Goal: Obtain resource: Obtain resource

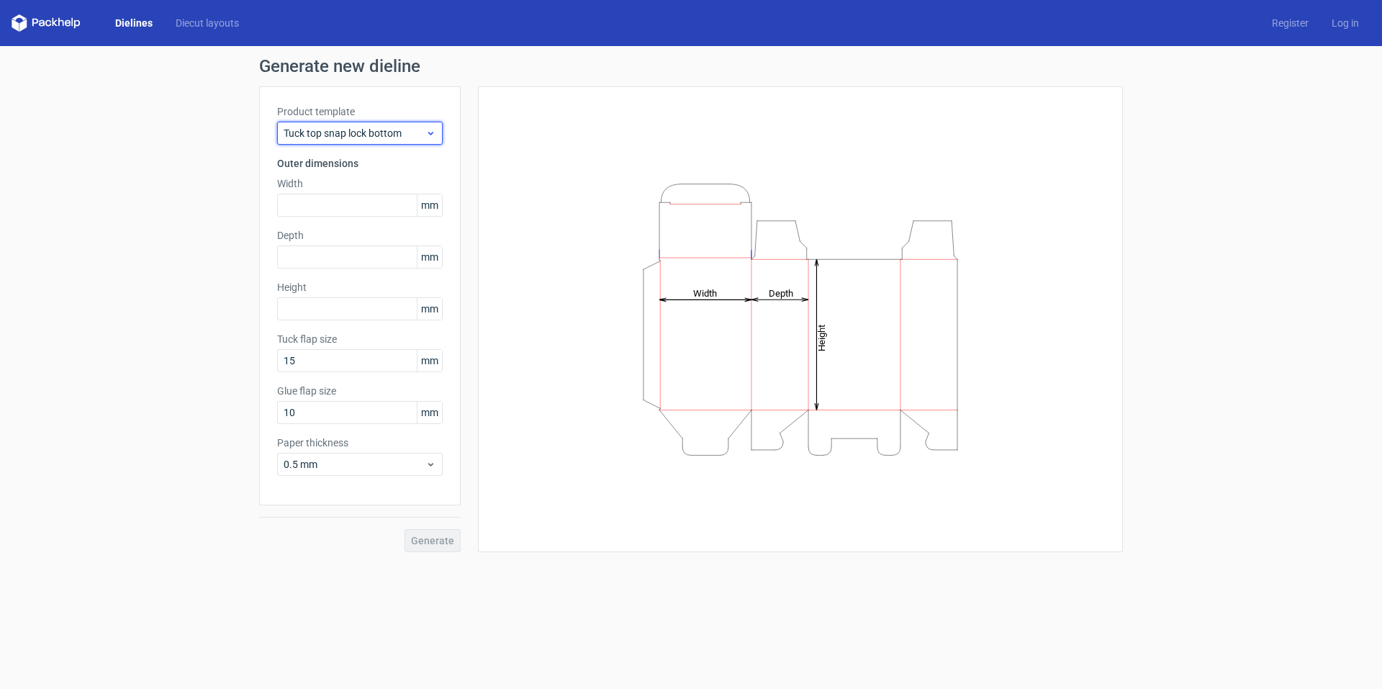
click at [432, 132] on icon at bounding box center [430, 133] width 11 height 12
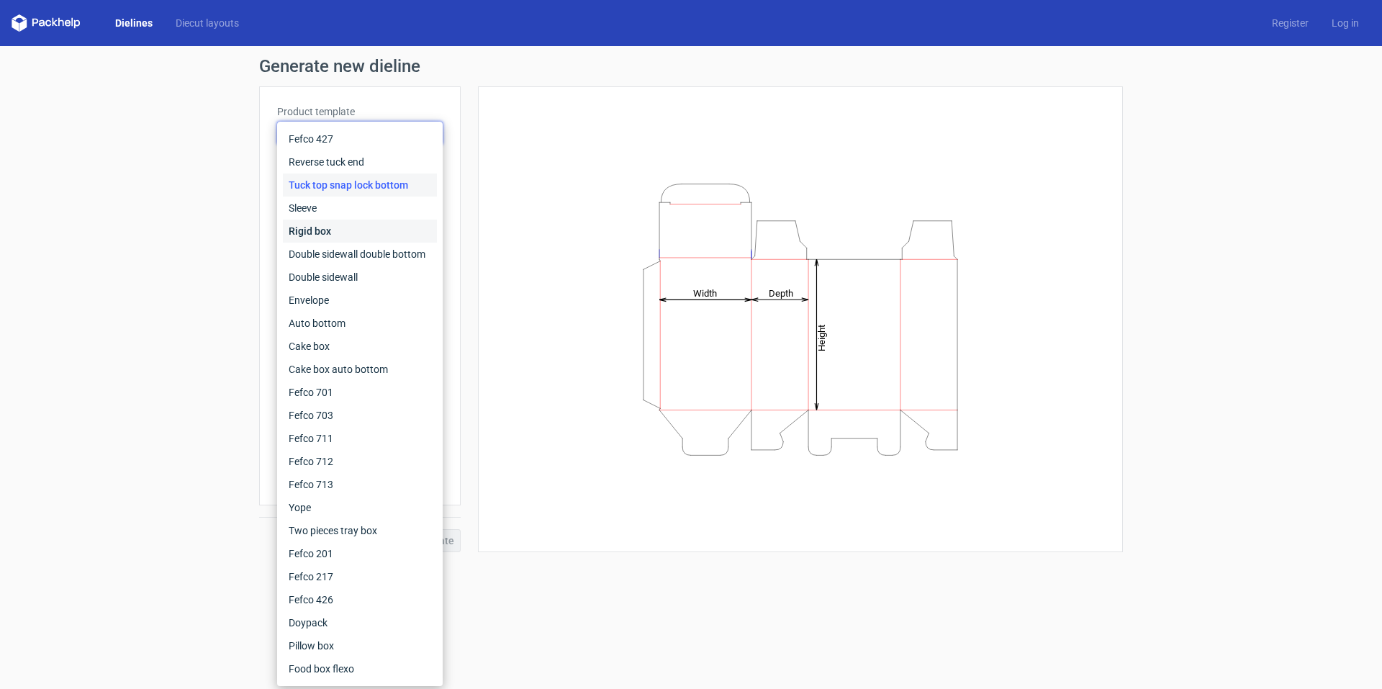
click at [336, 236] on div "Rigid box" at bounding box center [360, 231] width 154 height 23
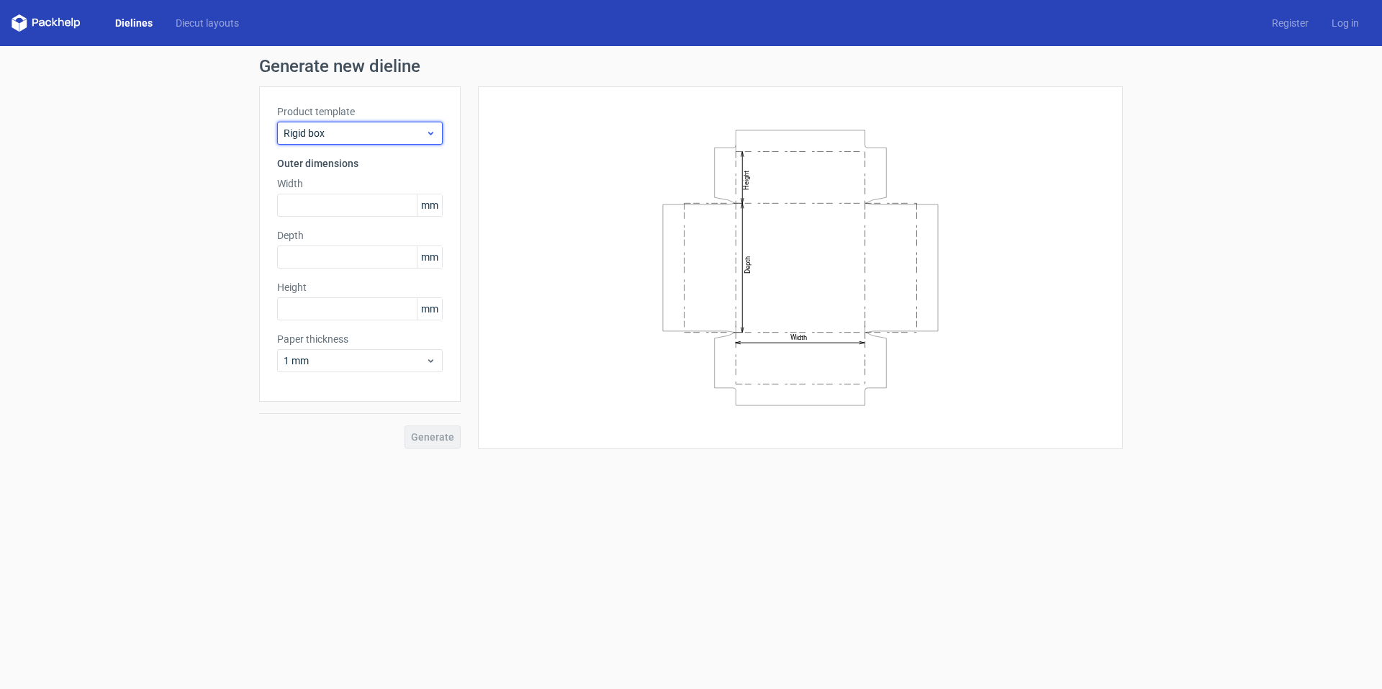
click at [429, 127] on div "Rigid box" at bounding box center [360, 133] width 166 height 23
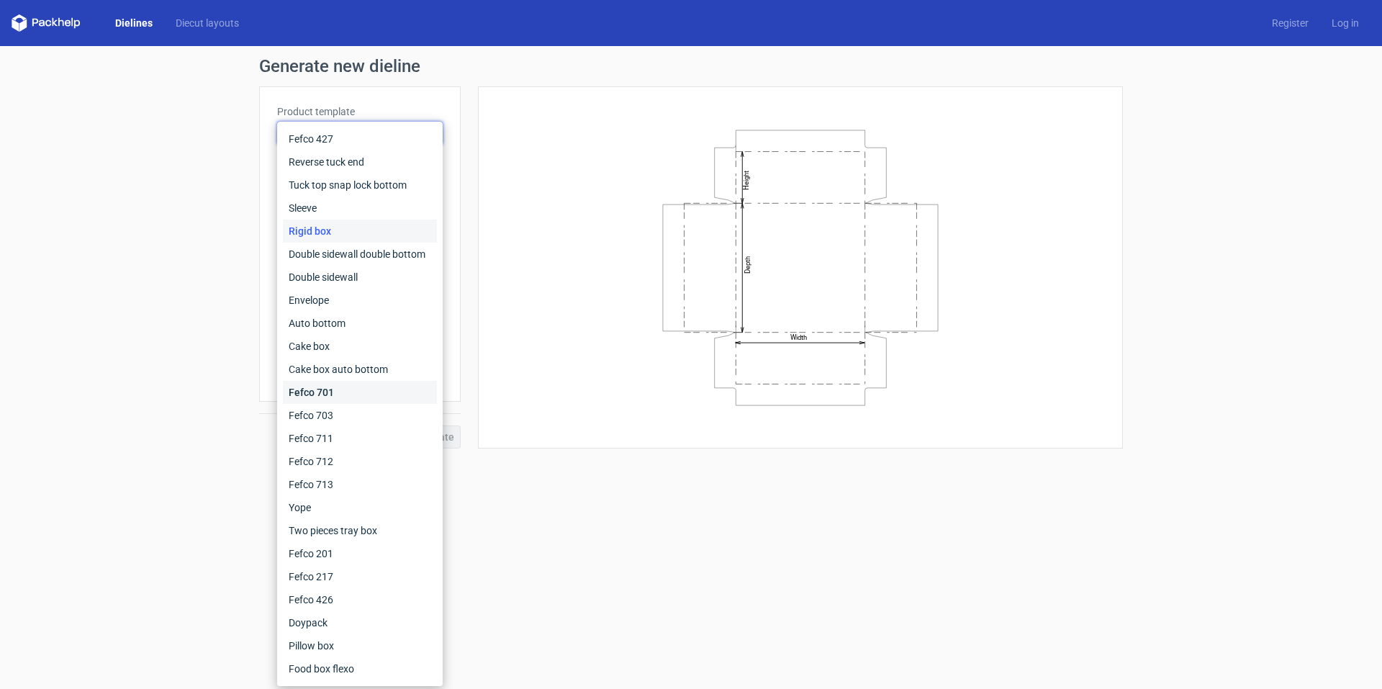
click at [359, 397] on div "Fefco 701" at bounding box center [360, 392] width 154 height 23
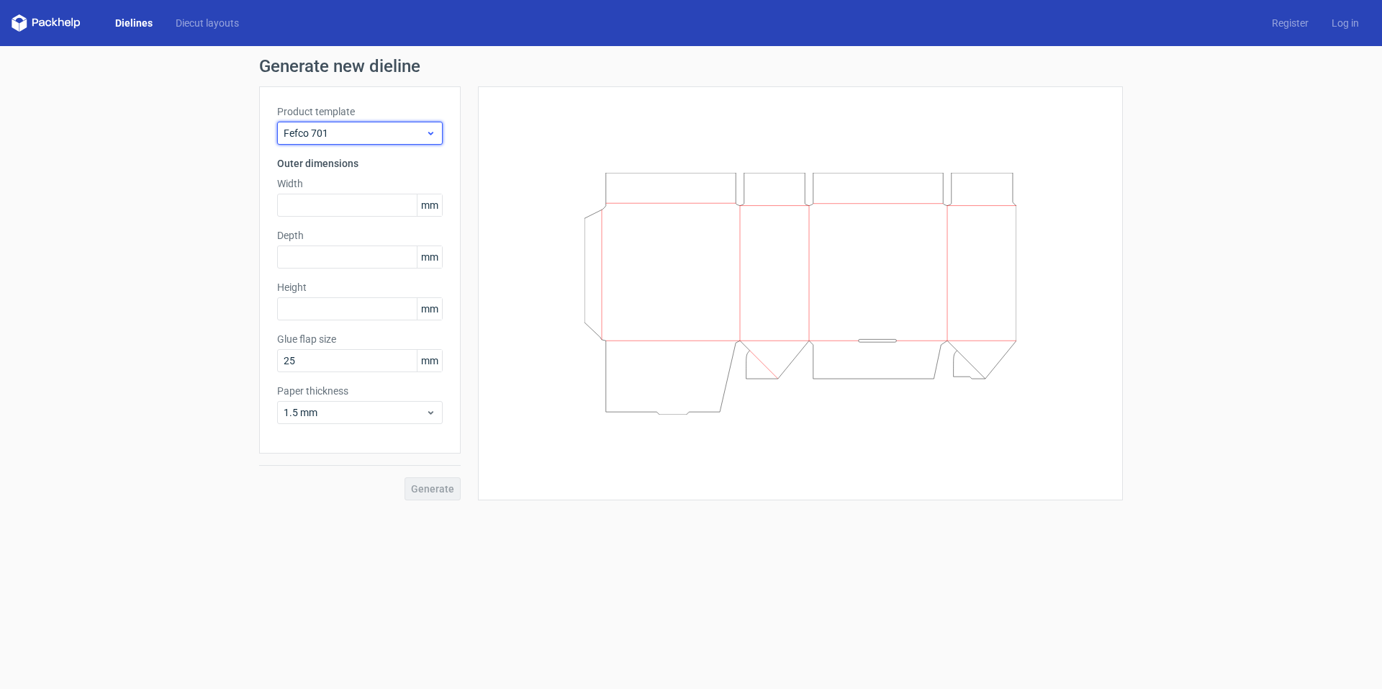
click at [423, 134] on span "Fefco 701" at bounding box center [355, 133] width 142 height 14
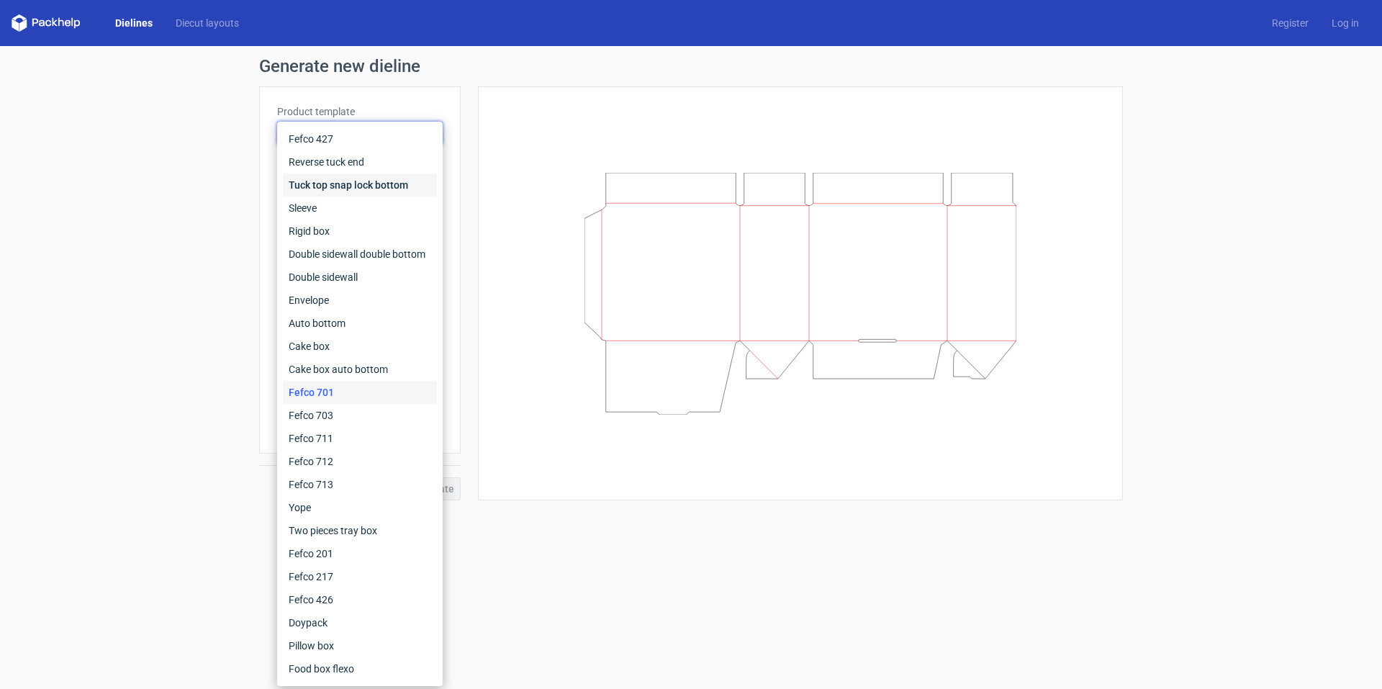
click at [410, 184] on div "Tuck top snap lock bottom" at bounding box center [360, 184] width 154 height 23
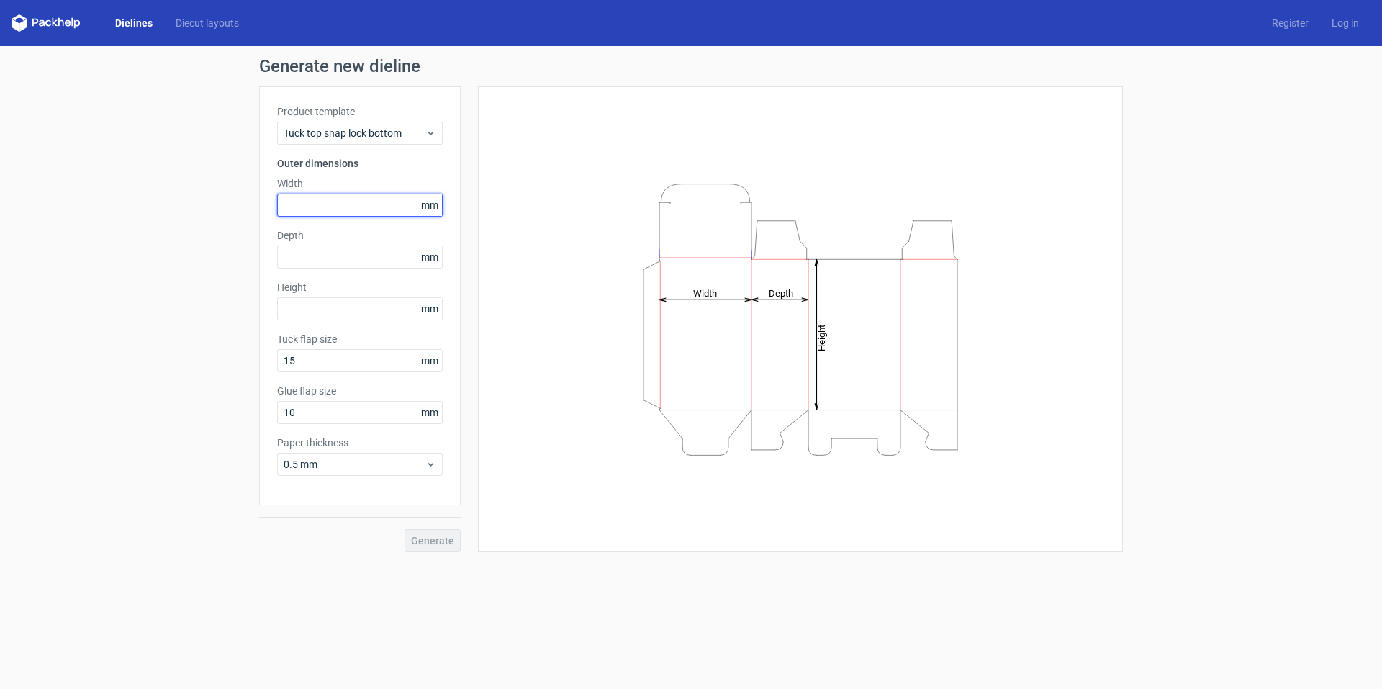
click at [368, 199] on input "text" at bounding box center [360, 205] width 166 height 23
type input "15"
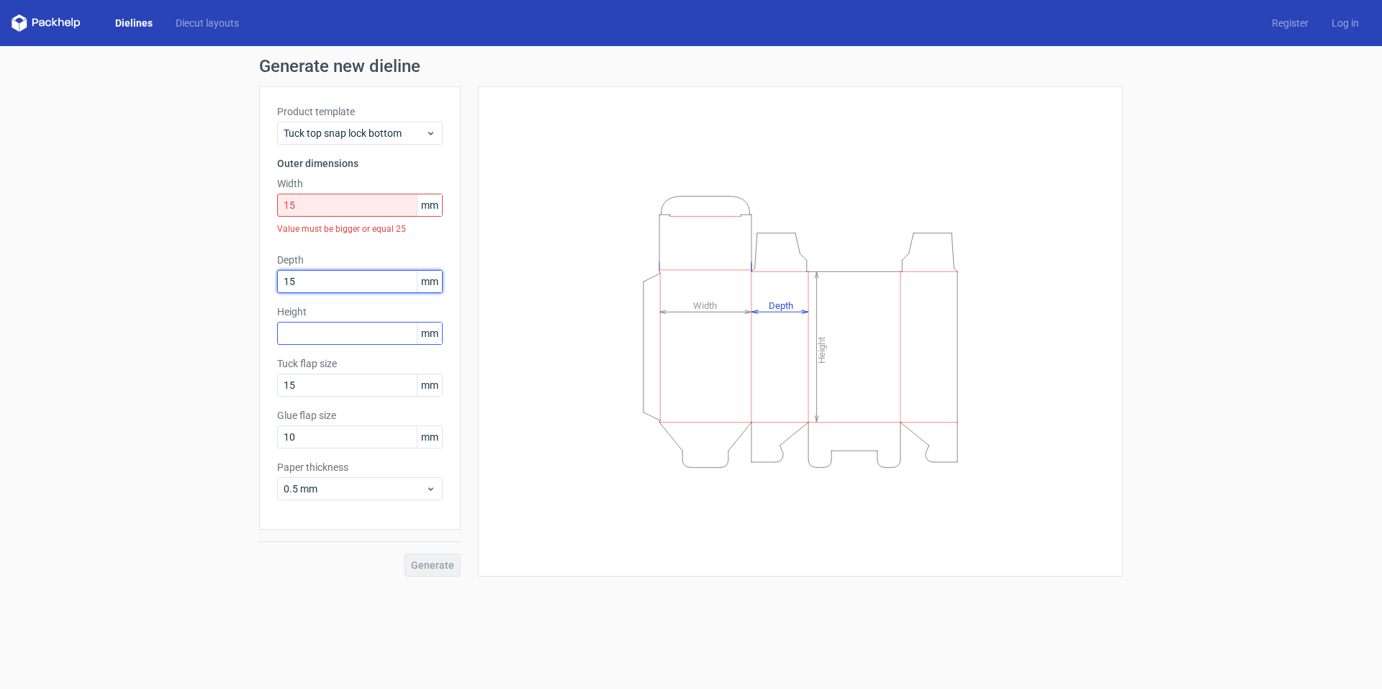
type input "15"
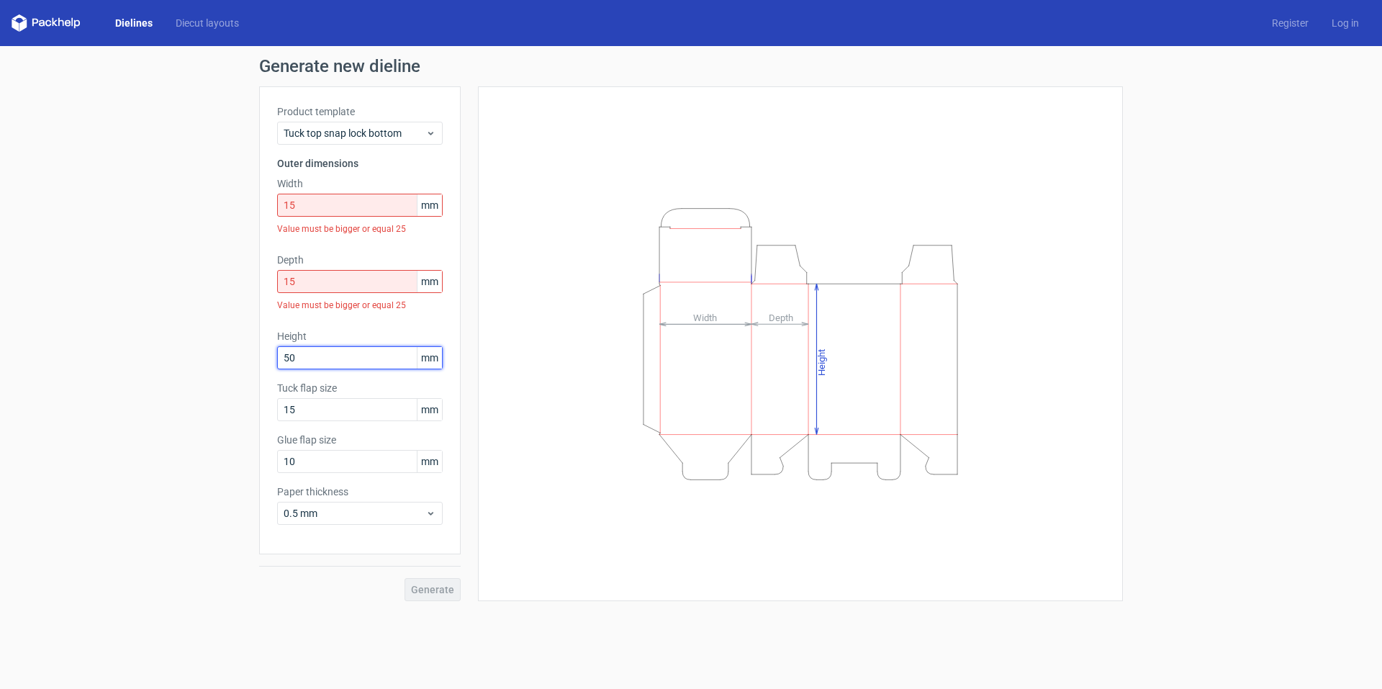
type input "50"
click at [458, 263] on div "Product template Tuck top snap lock bottom Outer dimensions Width 15 mm Value m…" at bounding box center [360, 320] width 202 height 468
click at [138, 22] on link "Dielines" at bounding box center [134, 23] width 60 height 14
